Goal: Transaction & Acquisition: Purchase product/service

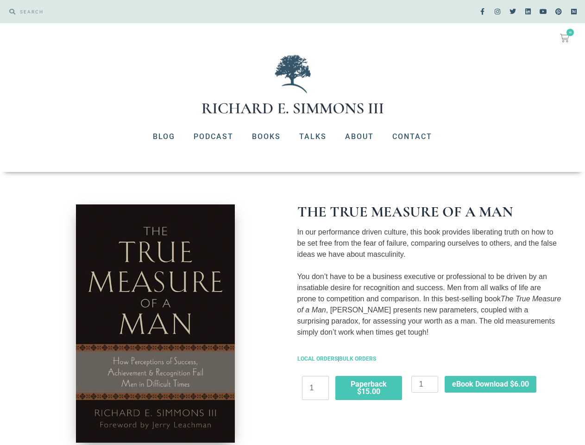
click at [293, 222] on div "The True Measure of a Man In our performance driven culture, this book provides…" at bounding box center [430, 354] width 274 height 308
click at [565, 38] on icon at bounding box center [564, 37] width 9 height 9
